Goal: Information Seeking & Learning: Learn about a topic

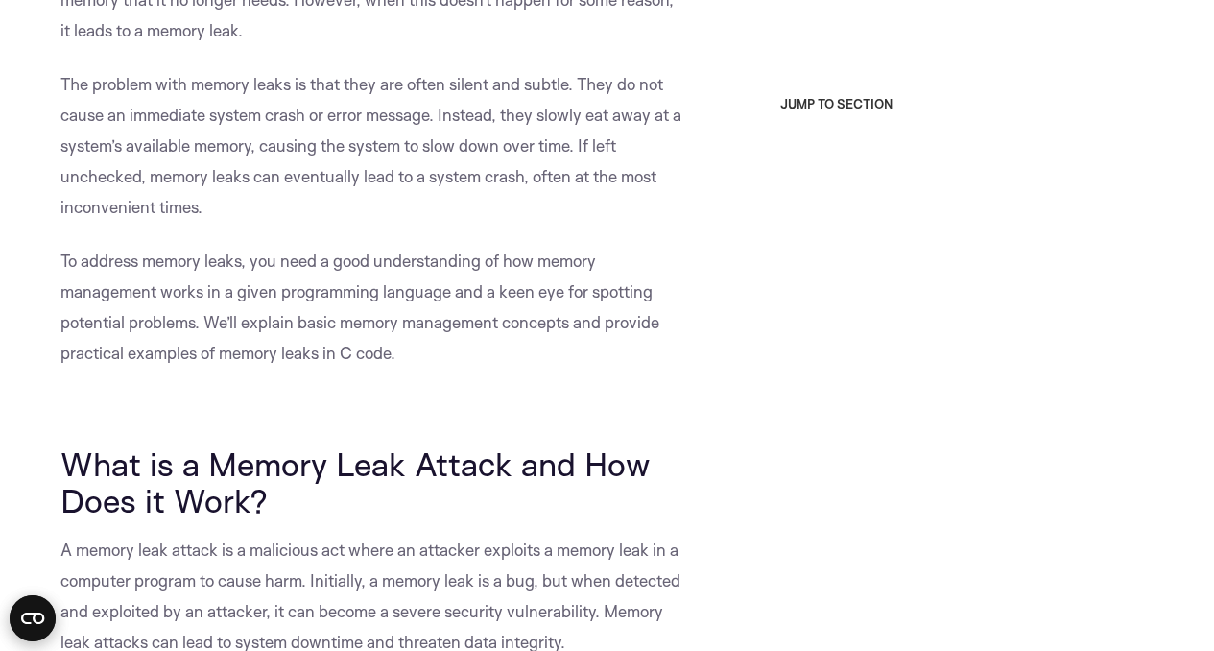
scroll to position [762, 0]
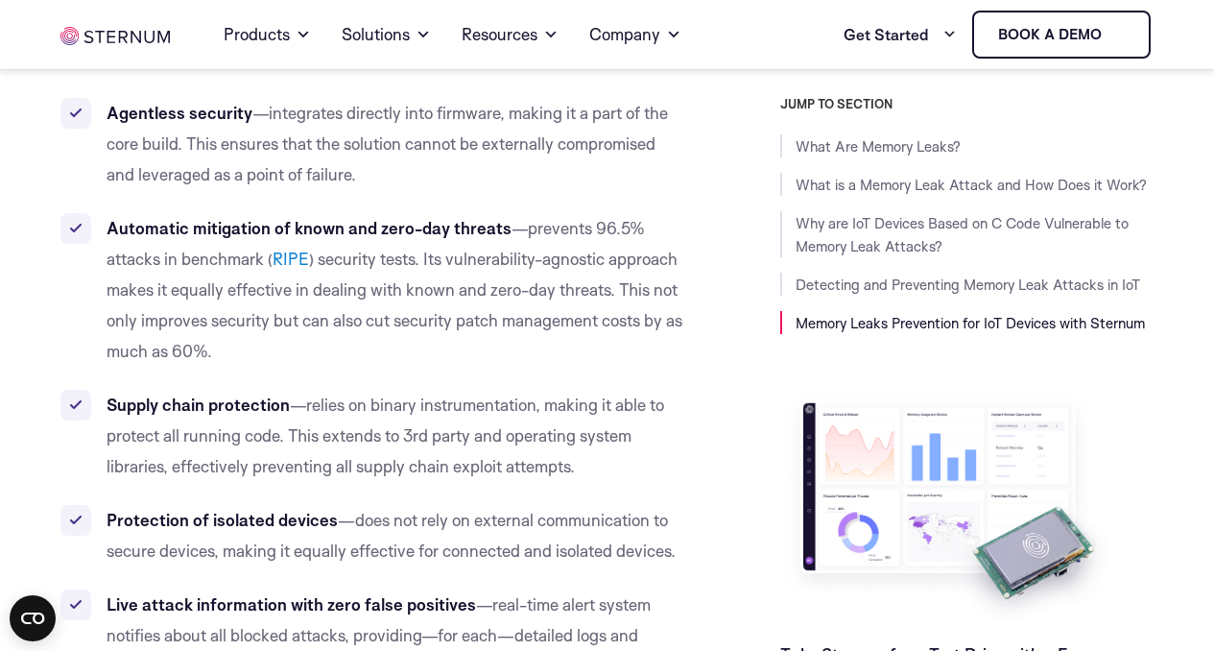
scroll to position [5051, 0]
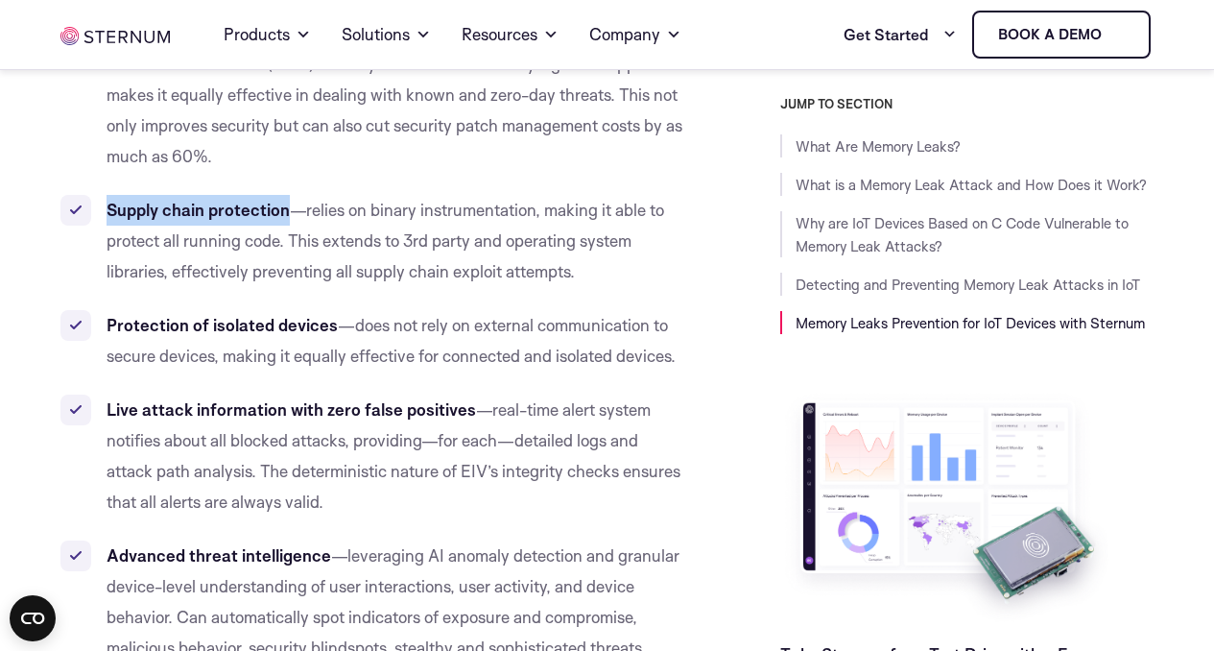
drag, startPoint x: 106, startPoint y: 206, endPoint x: 287, endPoint y: 211, distance: 181.5
click at [287, 211] on li "Supply chain protection —relies on binary instrumentation, making it able to pr…" at bounding box center [373, 241] width 626 height 92
click at [305, 211] on span "—relies on binary instrumentation, making it able to protect all running code. …" at bounding box center [386, 241] width 558 height 82
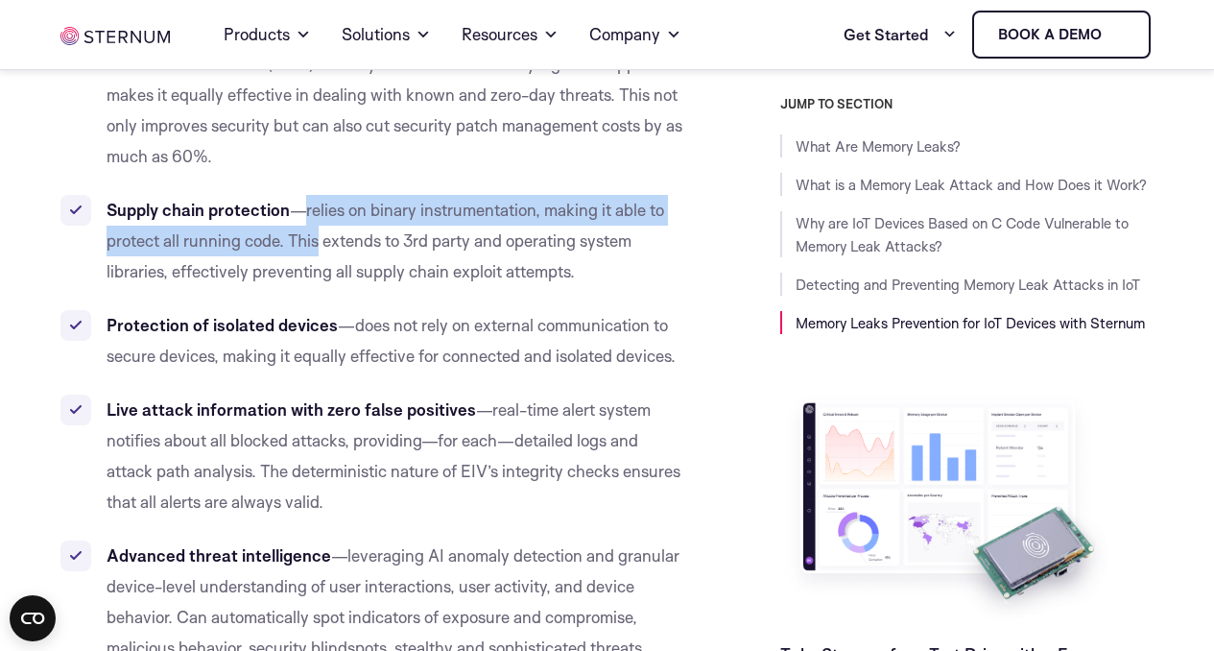
drag, startPoint x: 305, startPoint y: 211, endPoint x: 296, endPoint y: 236, distance: 26.7
click at [296, 236] on span "—relies on binary instrumentation, making it able to protect all running code. …" at bounding box center [386, 241] width 558 height 82
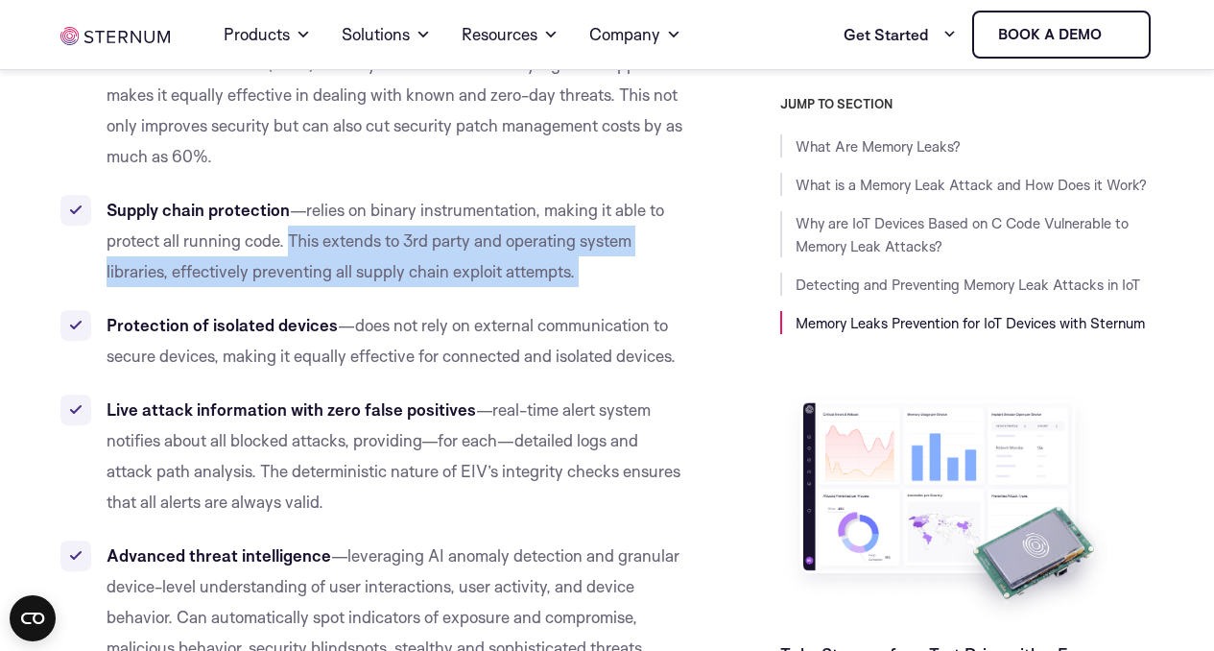
drag, startPoint x: 296, startPoint y: 236, endPoint x: 594, endPoint y: 256, distance: 299.2
click at [594, 256] on li "Supply chain protection —relies on binary instrumentation, making it able to pr…" at bounding box center [373, 241] width 626 height 92
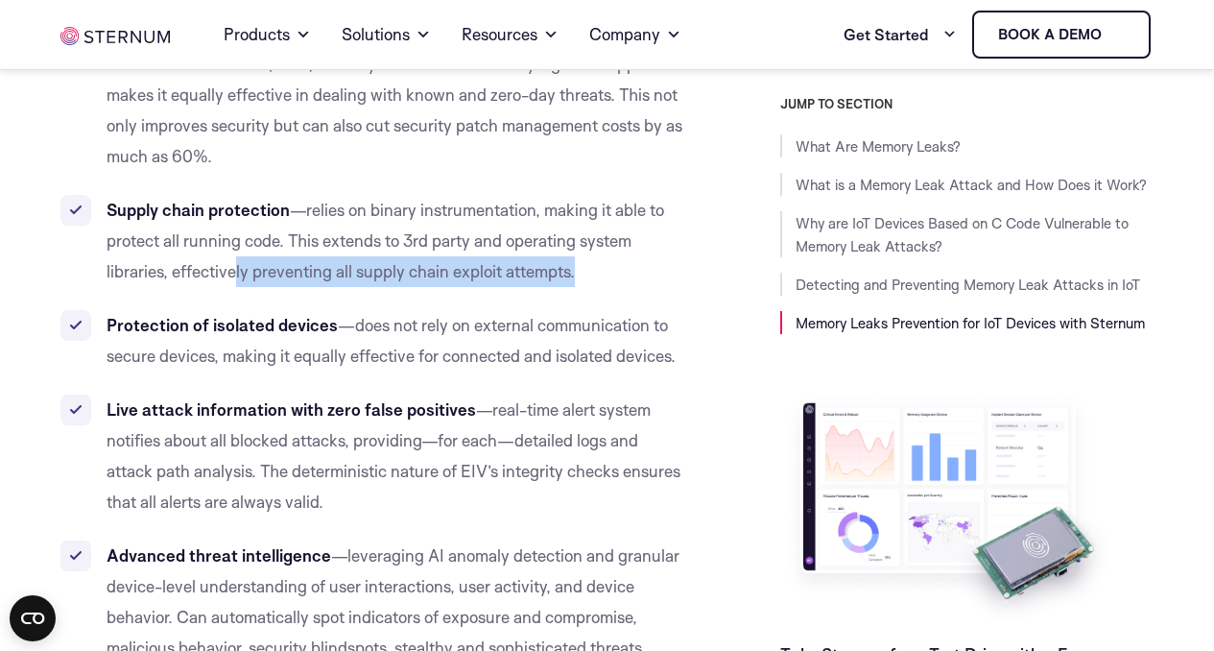
drag, startPoint x: 233, startPoint y: 272, endPoint x: 575, endPoint y: 272, distance: 341.7
click at [575, 272] on span "—relies on binary instrumentation, making it able to protect all running code. …" at bounding box center [386, 241] width 558 height 82
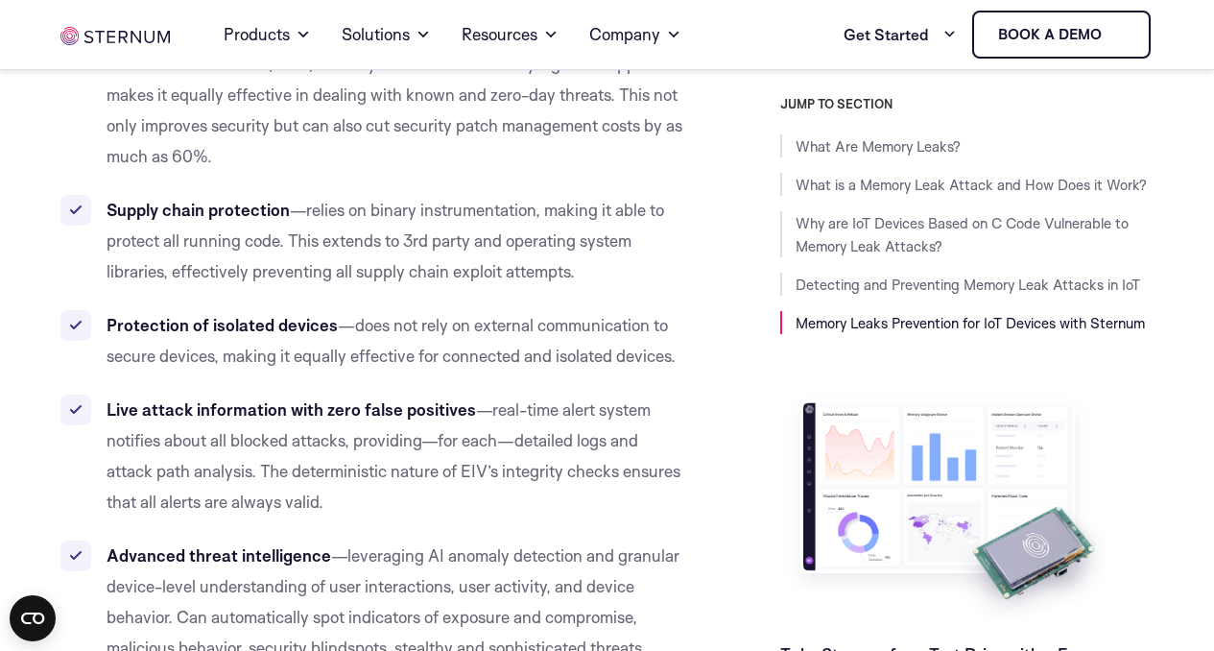
scroll to position [5117, 0]
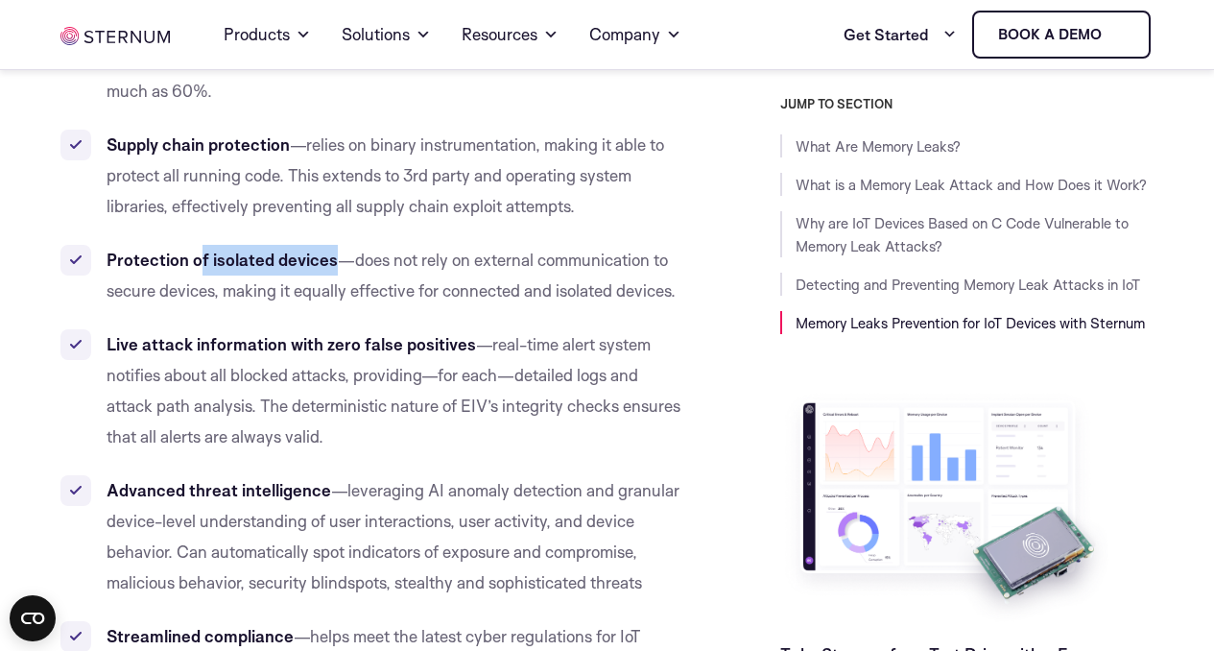
drag, startPoint x: 198, startPoint y: 263, endPoint x: 336, endPoint y: 266, distance: 138.2
click at [336, 266] on li "Protection of isolated devices —does not rely on external communication to secu…" at bounding box center [373, 275] width 626 height 61
click at [336, 266] on span "—does not rely on external communication to secure devices, making it equally e…" at bounding box center [391, 275] width 569 height 51
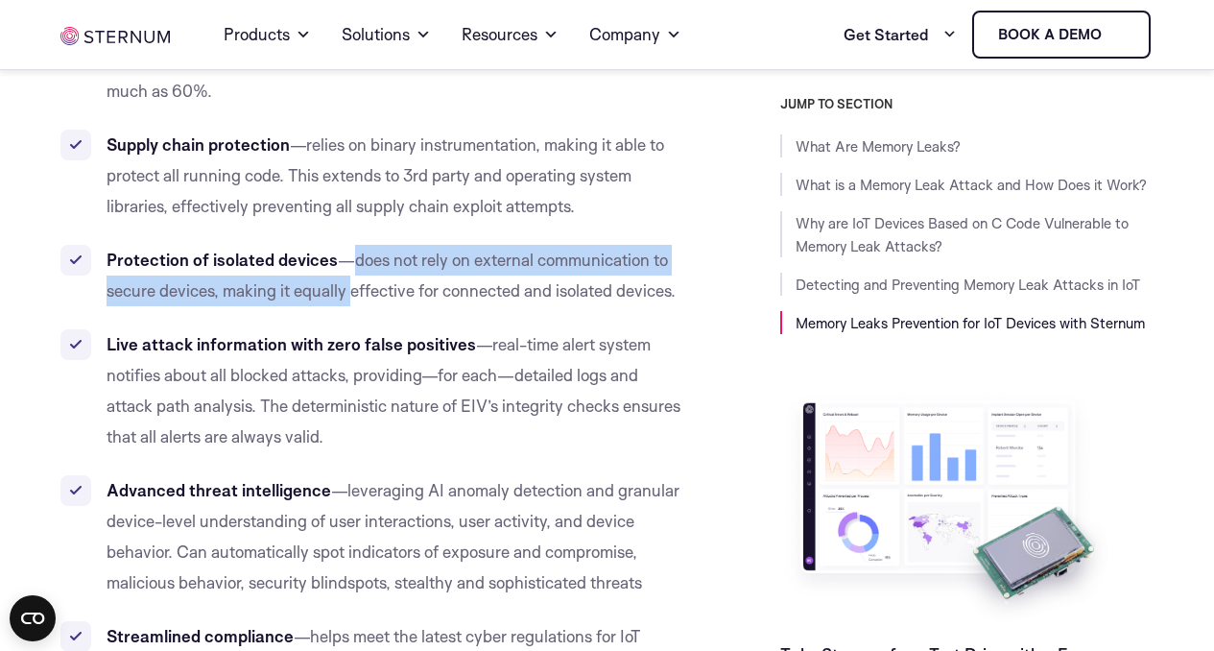
drag, startPoint x: 350, startPoint y: 263, endPoint x: 352, endPoint y: 298, distance: 34.6
click at [352, 298] on span "—does not rely on external communication to secure devices, making it equally e…" at bounding box center [391, 275] width 569 height 51
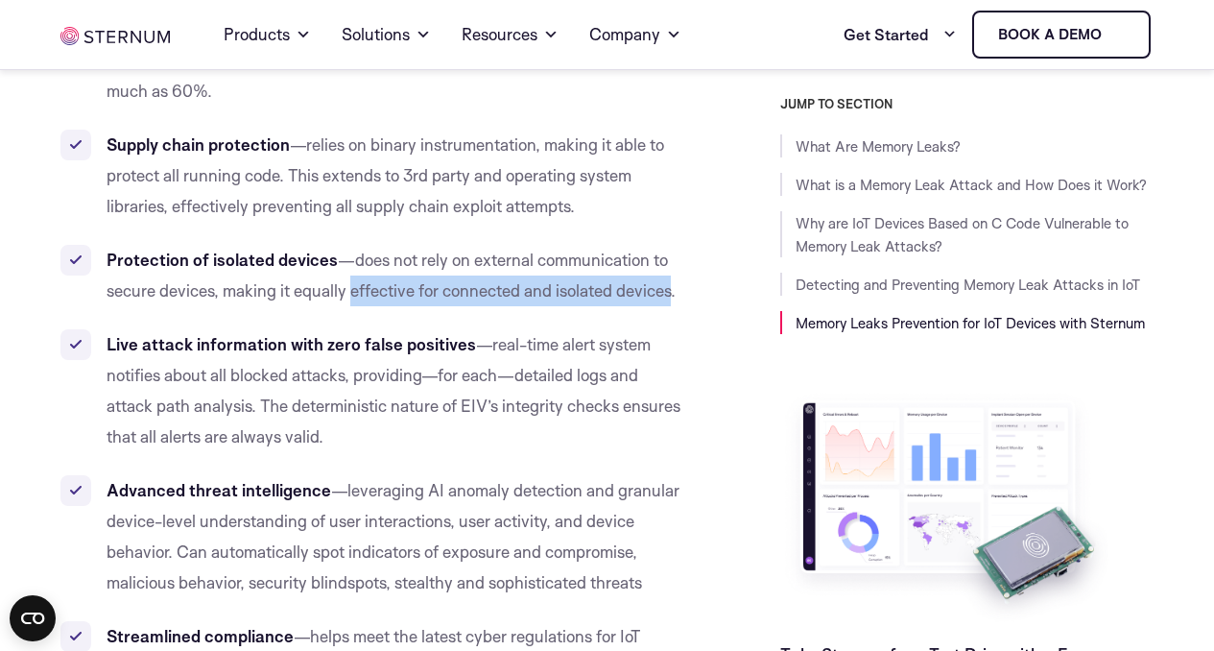
drag, startPoint x: 352, startPoint y: 298, endPoint x: 653, endPoint y: 290, distance: 300.5
click at [653, 290] on span "—does not rely on external communication to secure devices, making it equally e…" at bounding box center [391, 275] width 569 height 51
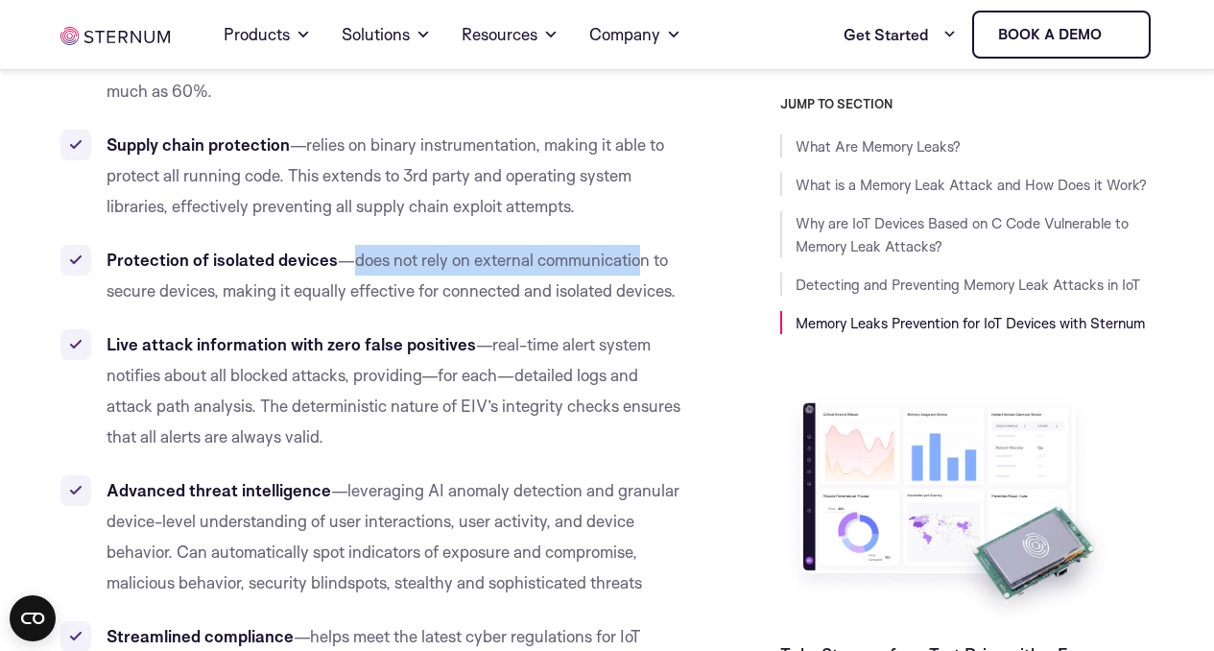
drag, startPoint x: 349, startPoint y: 260, endPoint x: 637, endPoint y: 253, distance: 288.0
click at [637, 253] on span "—does not rely on external communication to secure devices, making it equally e…" at bounding box center [391, 275] width 569 height 51
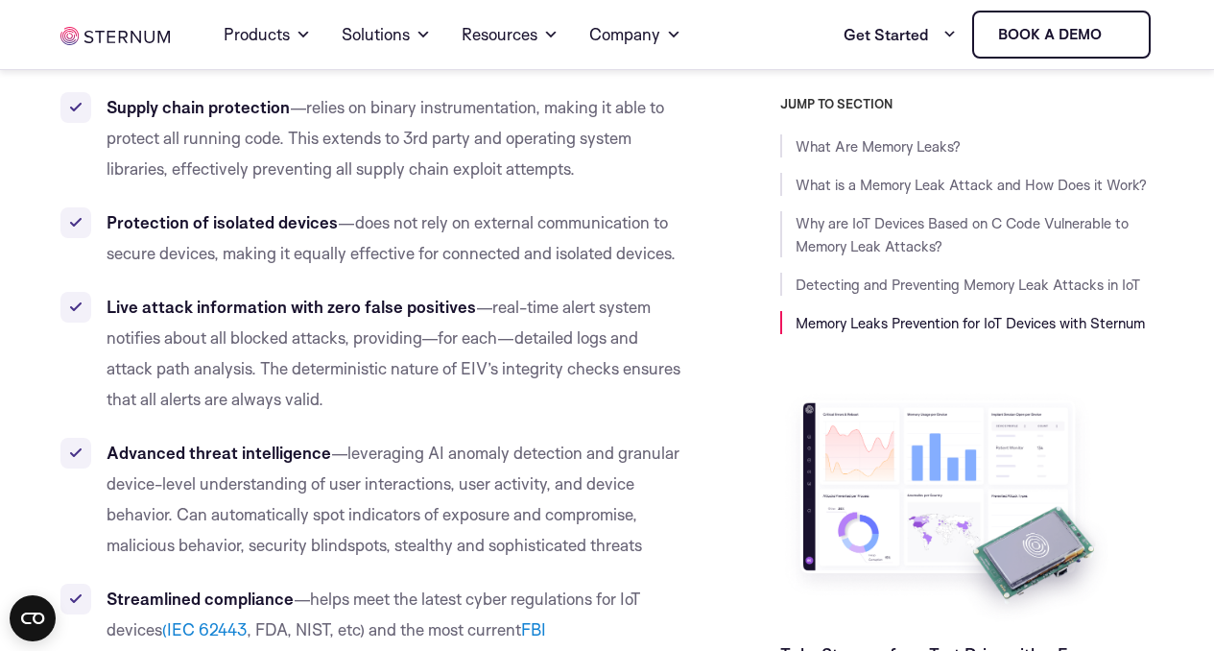
scroll to position [5156, 0]
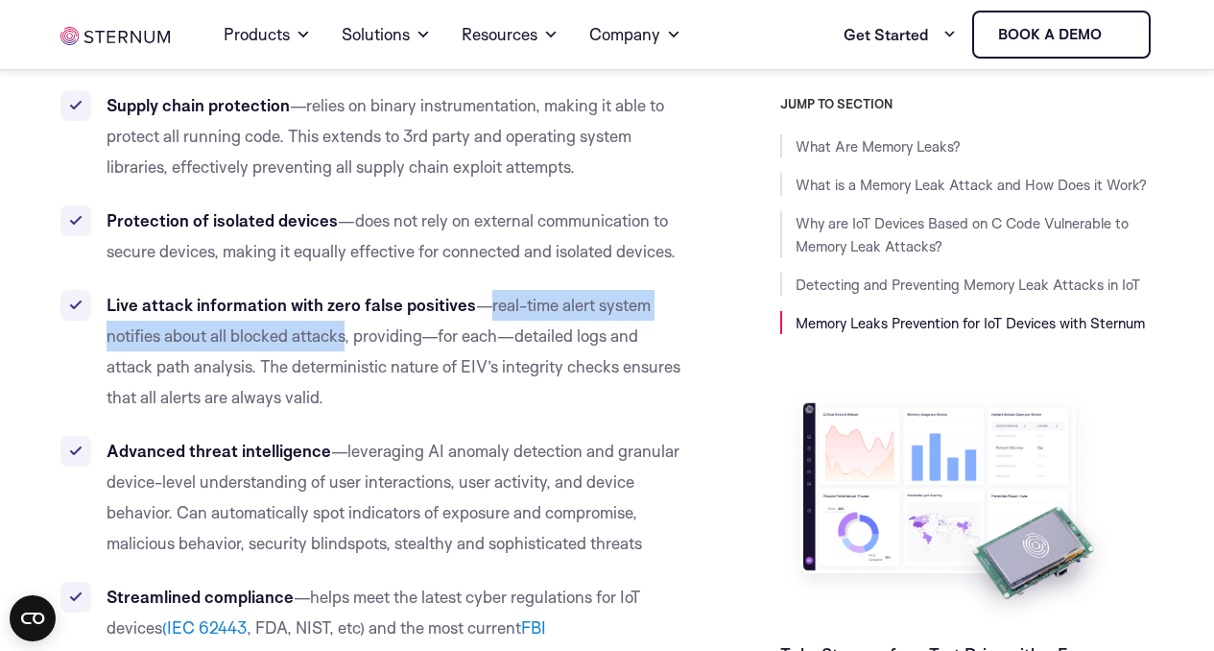
drag, startPoint x: 484, startPoint y: 309, endPoint x: 347, endPoint y: 342, distance: 140.1
click at [347, 342] on span "—real-time alert system notifies about all blocked attacks, providing—for each—…" at bounding box center [394, 351] width 574 height 112
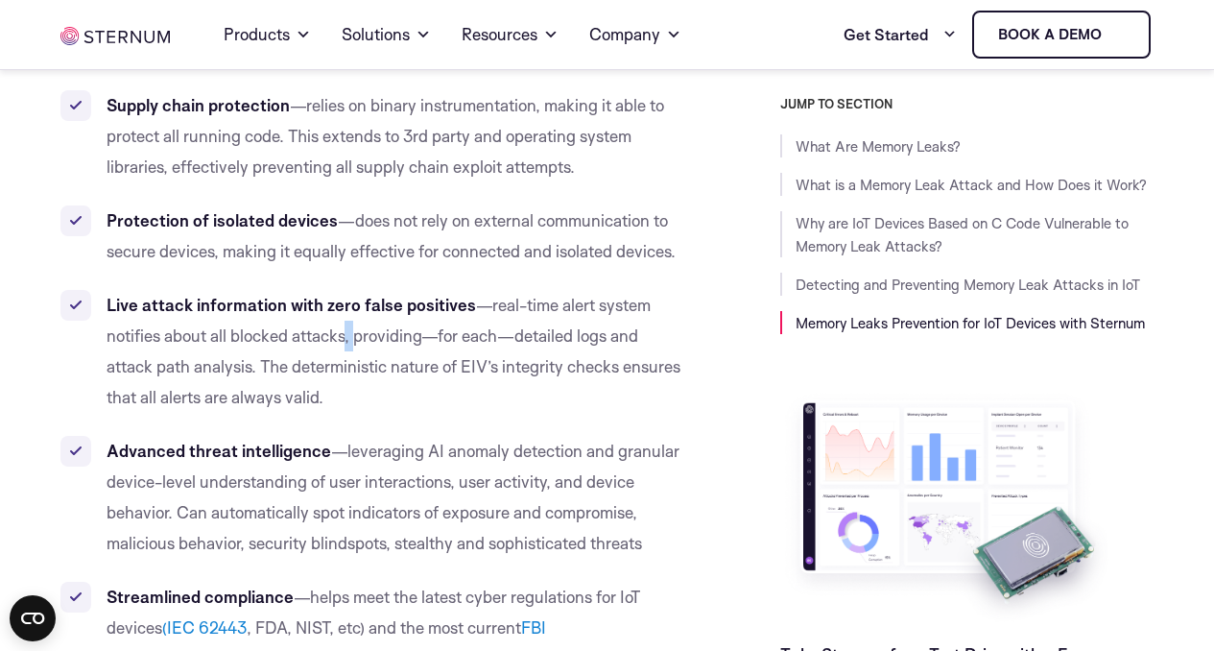
click at [352, 342] on span "—real-time alert system notifies about all blocked attacks, providing—for each—…" at bounding box center [394, 351] width 574 height 112
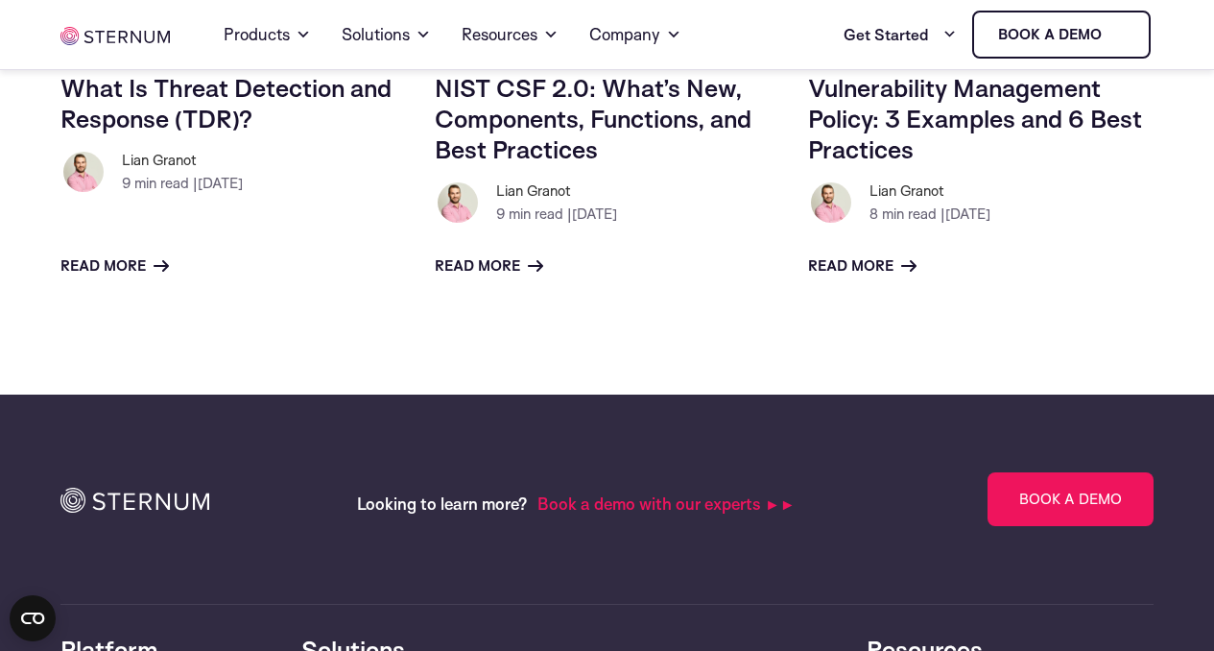
scroll to position [7476, 0]
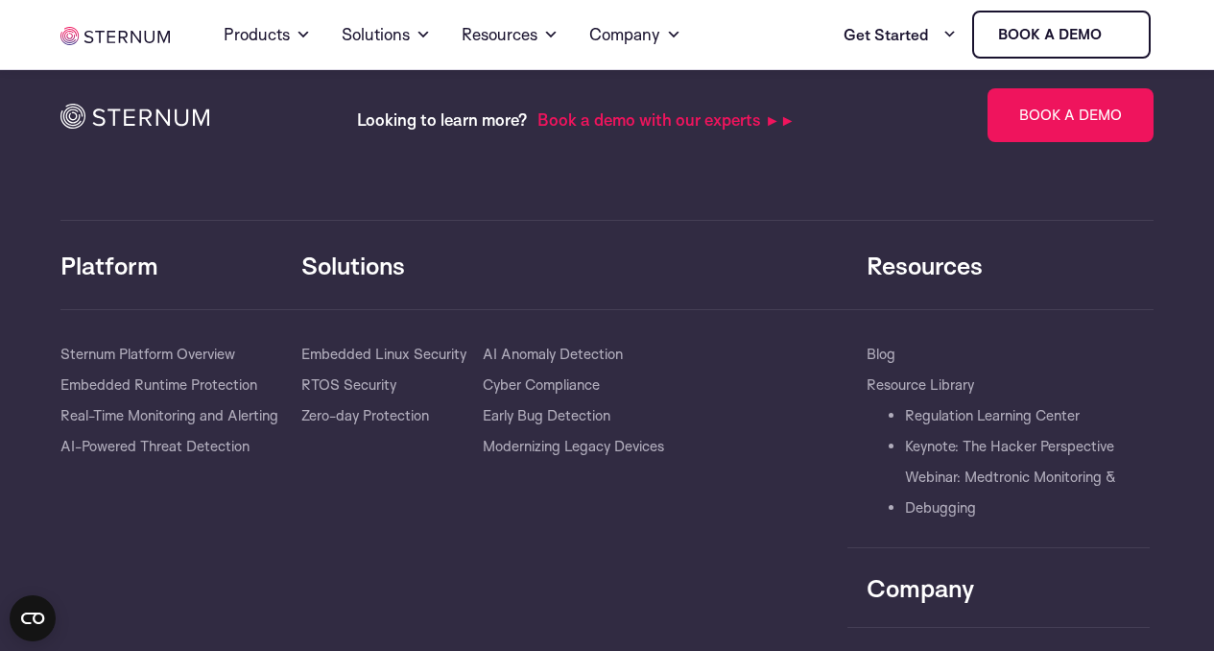
click at [176, 124] on img at bounding box center [134, 116] width 149 height 25
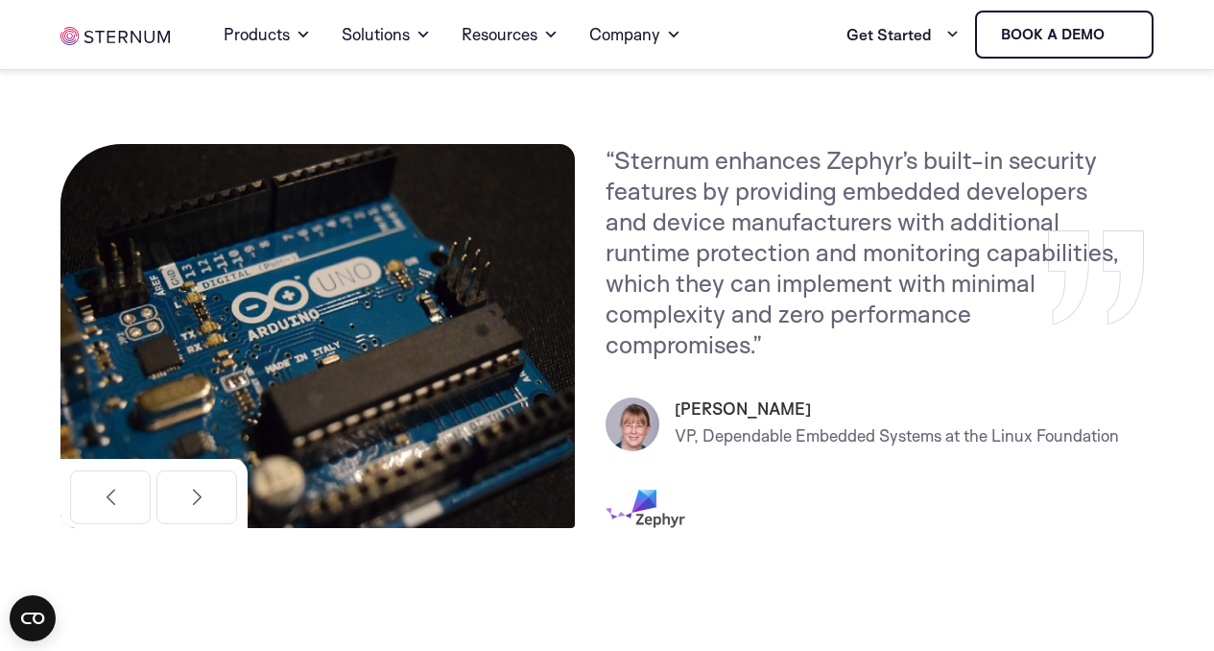
scroll to position [815, 0]
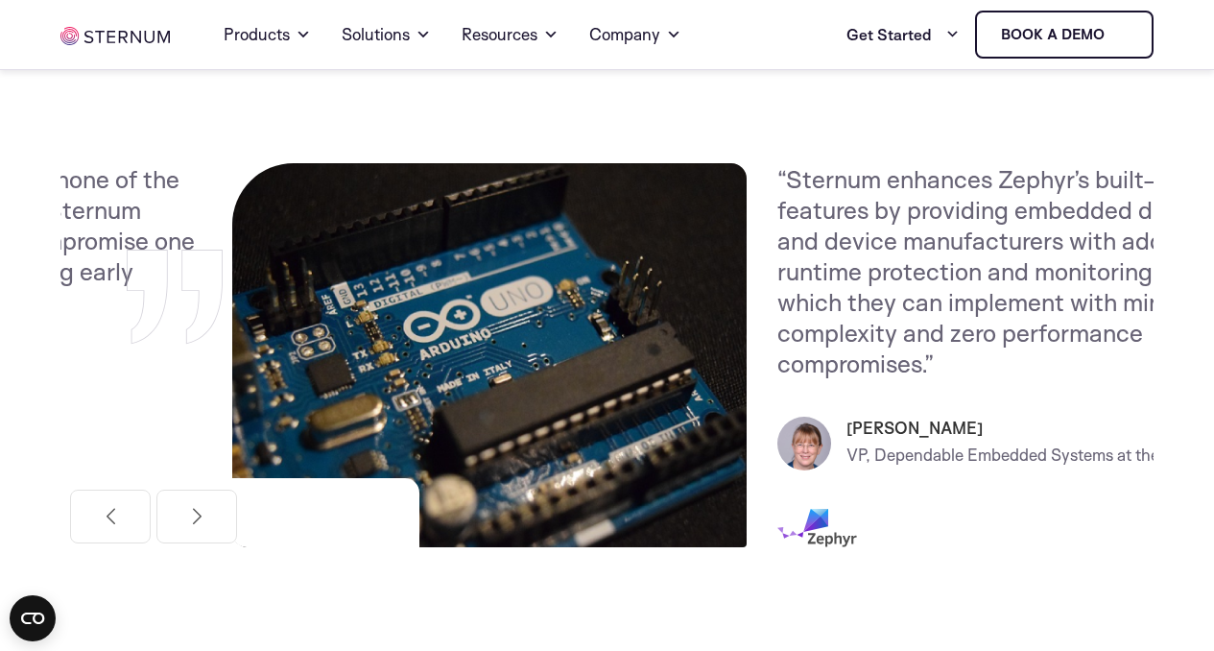
drag, startPoint x: 621, startPoint y: 179, endPoint x: 798, endPoint y: 195, distance: 177.3
click at [798, 195] on p "“Sternum enhances Zephyr’s built-in security features by providing embedded dev…" at bounding box center [1036, 270] width 518 height 215
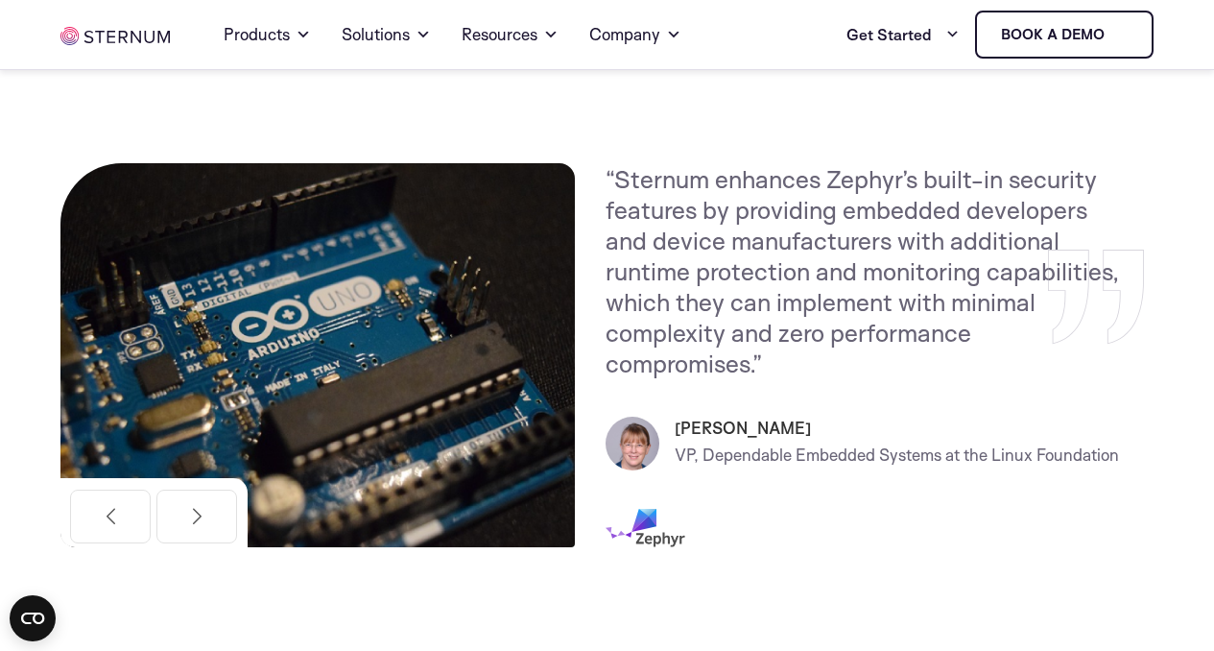
click at [798, 195] on p "“Sternum enhances Zephyr’s built-in security features by providing embedded dev…" at bounding box center [865, 270] width 518 height 215
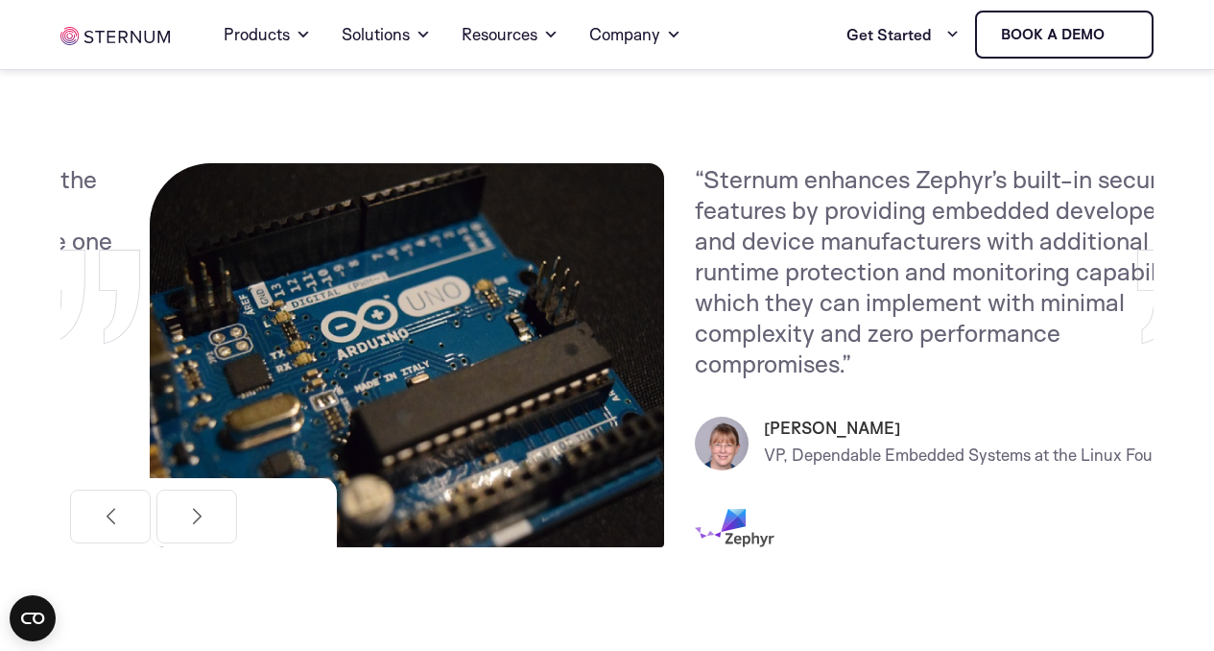
drag, startPoint x: 798, startPoint y: 195, endPoint x: 1106, endPoint y: 248, distance: 312.6
click at [1106, 248] on p "“Sternum enhances Zephyr’s built-in security features by providing embedded dev…" at bounding box center [954, 270] width 518 height 215
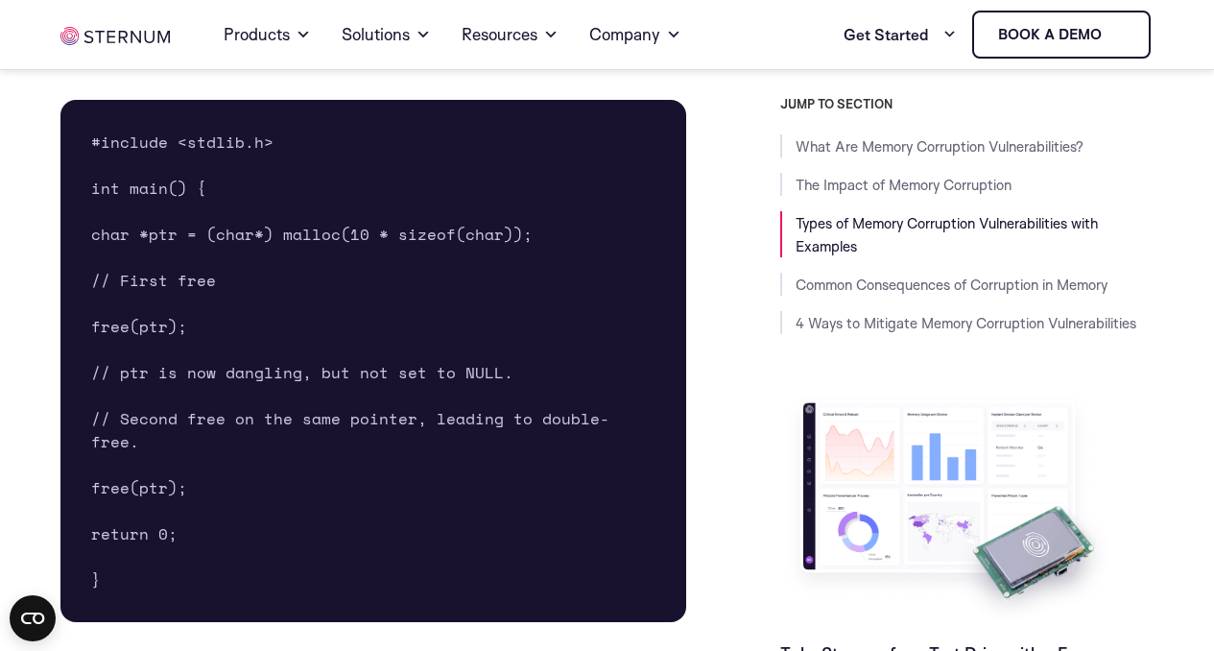
scroll to position [5028, 0]
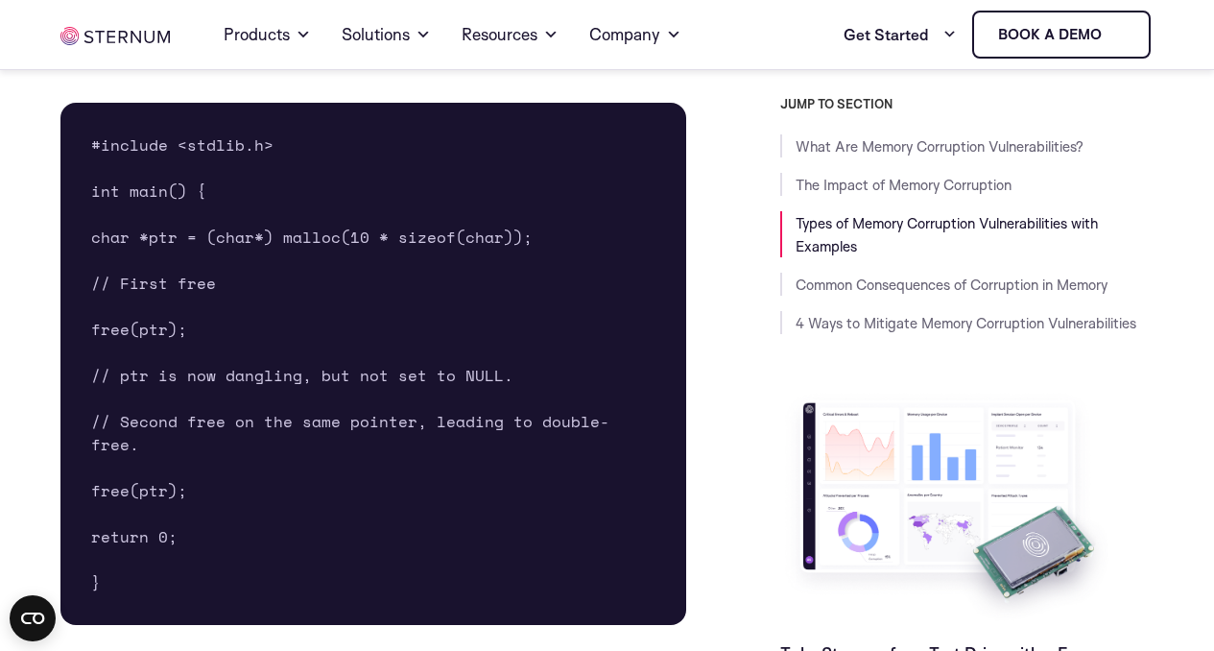
drag, startPoint x: 155, startPoint y: 223, endPoint x: 227, endPoint y: 222, distance: 71.0
click at [216, 272] on span "// First free" at bounding box center [153, 283] width 125 height 23
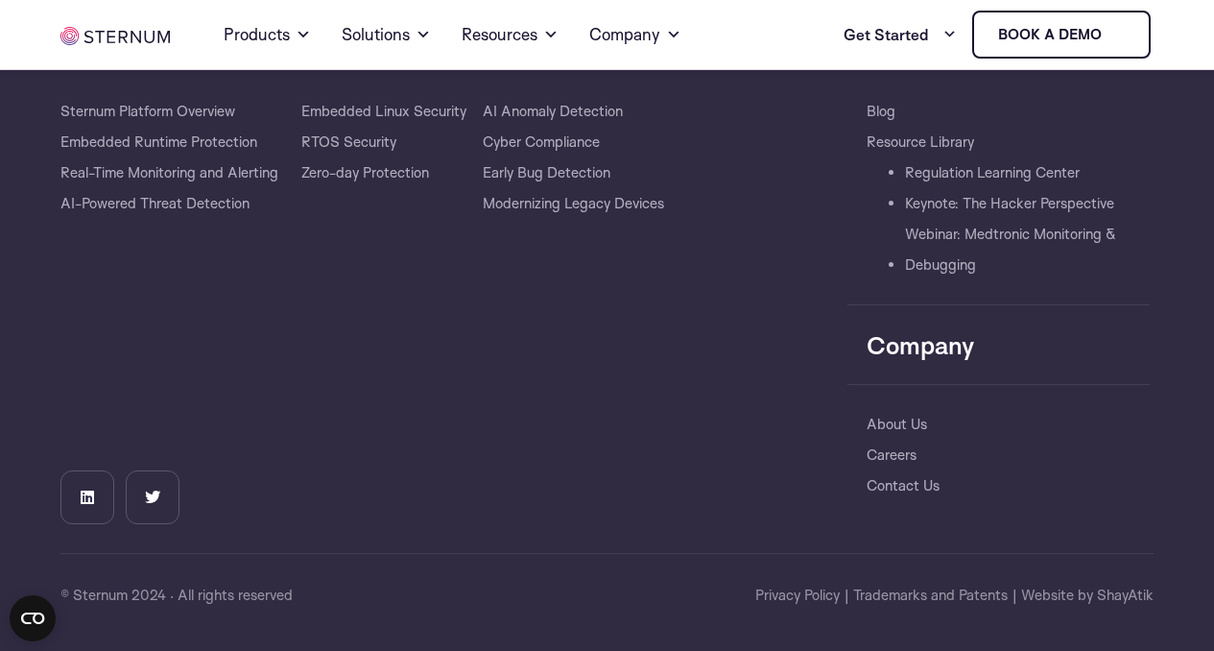
scroll to position [12878, 0]
